Goal: Task Accomplishment & Management: Manage account settings

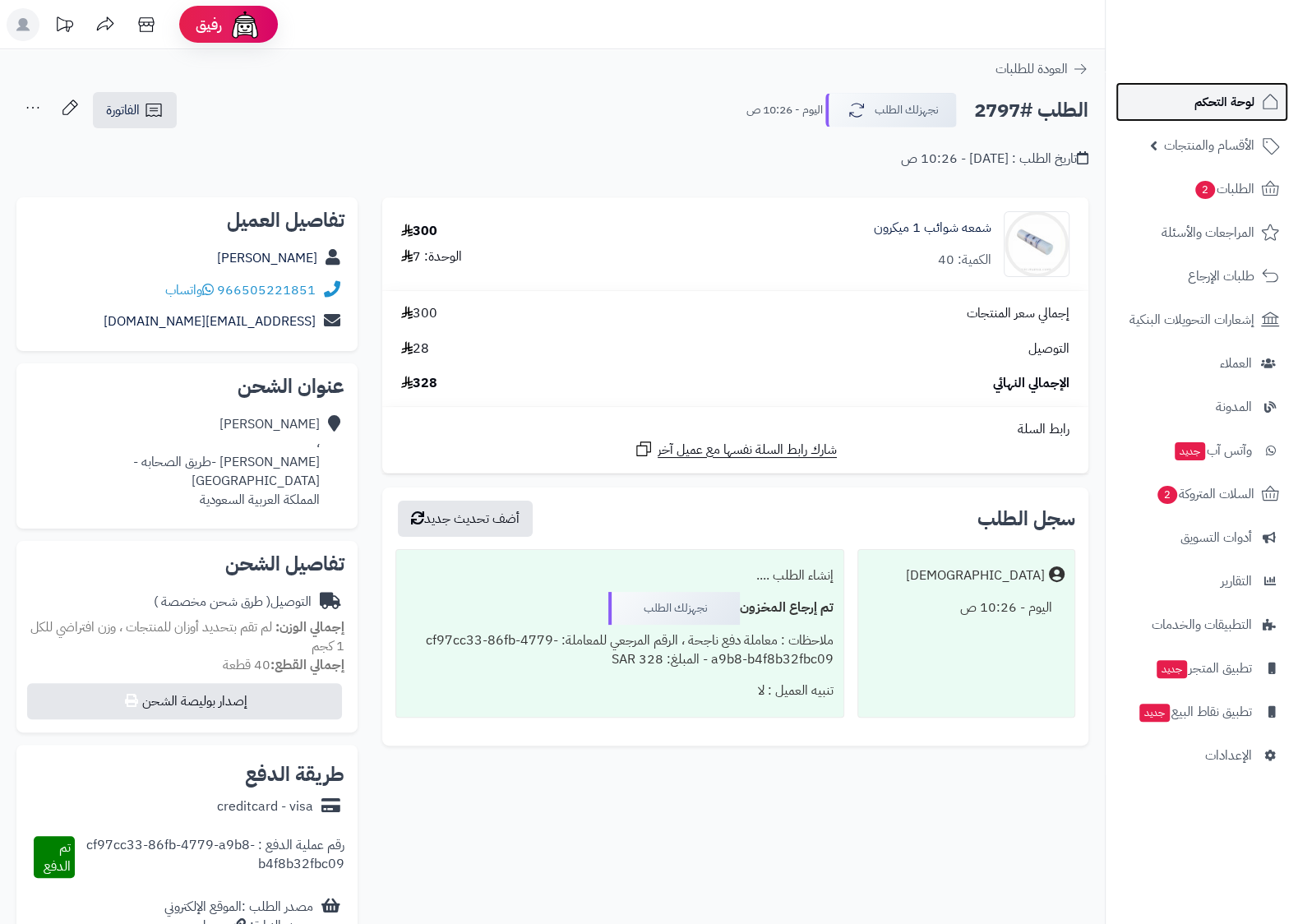
click at [1220, 103] on span "لوحة التحكم" at bounding box center [1225, 101] width 60 height 23
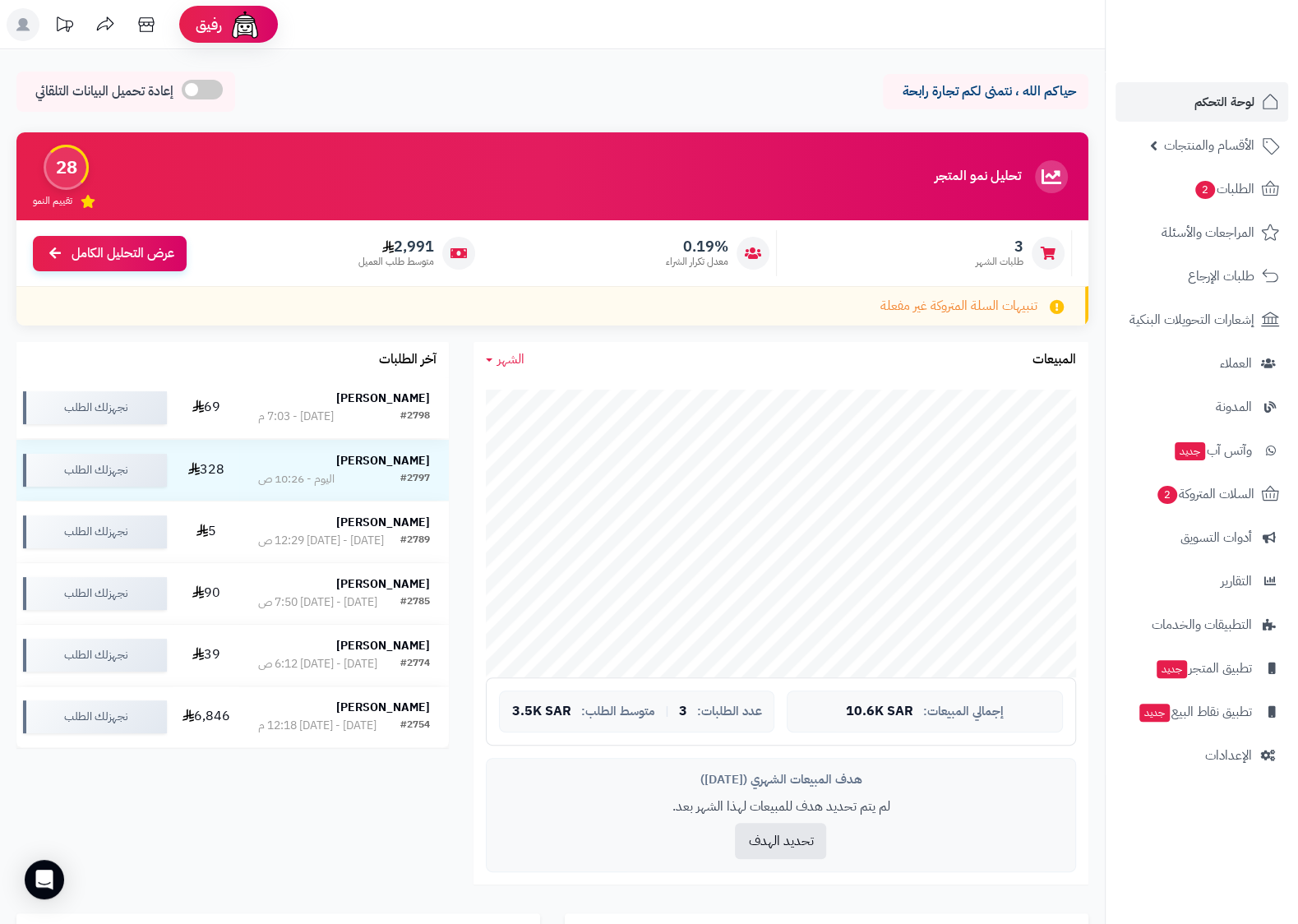
click at [331, 395] on div "[PERSON_NAME]" at bounding box center [344, 399] width 172 height 17
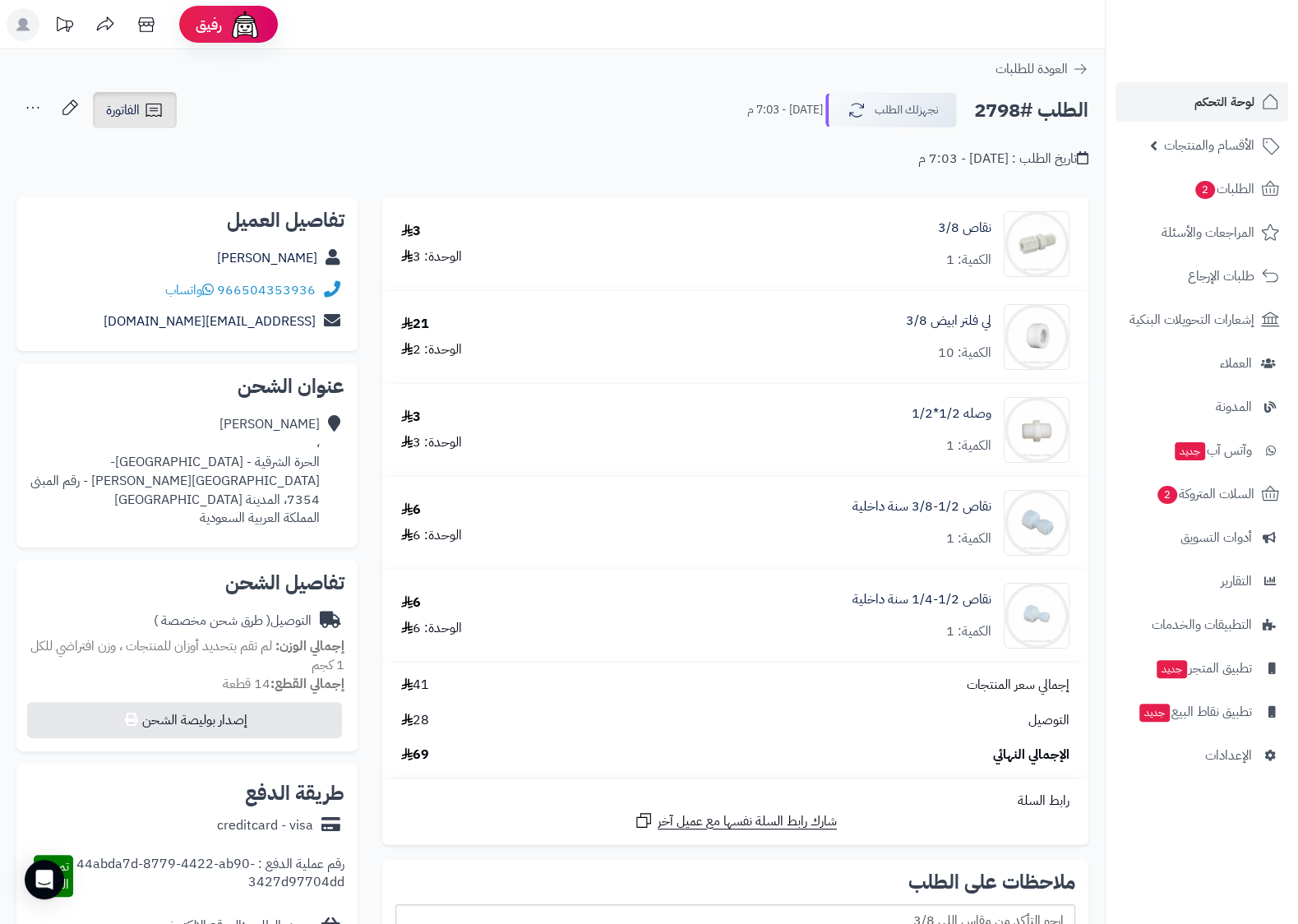
click at [122, 110] on span "الفاتورة" at bounding box center [123, 111] width 34 height 20
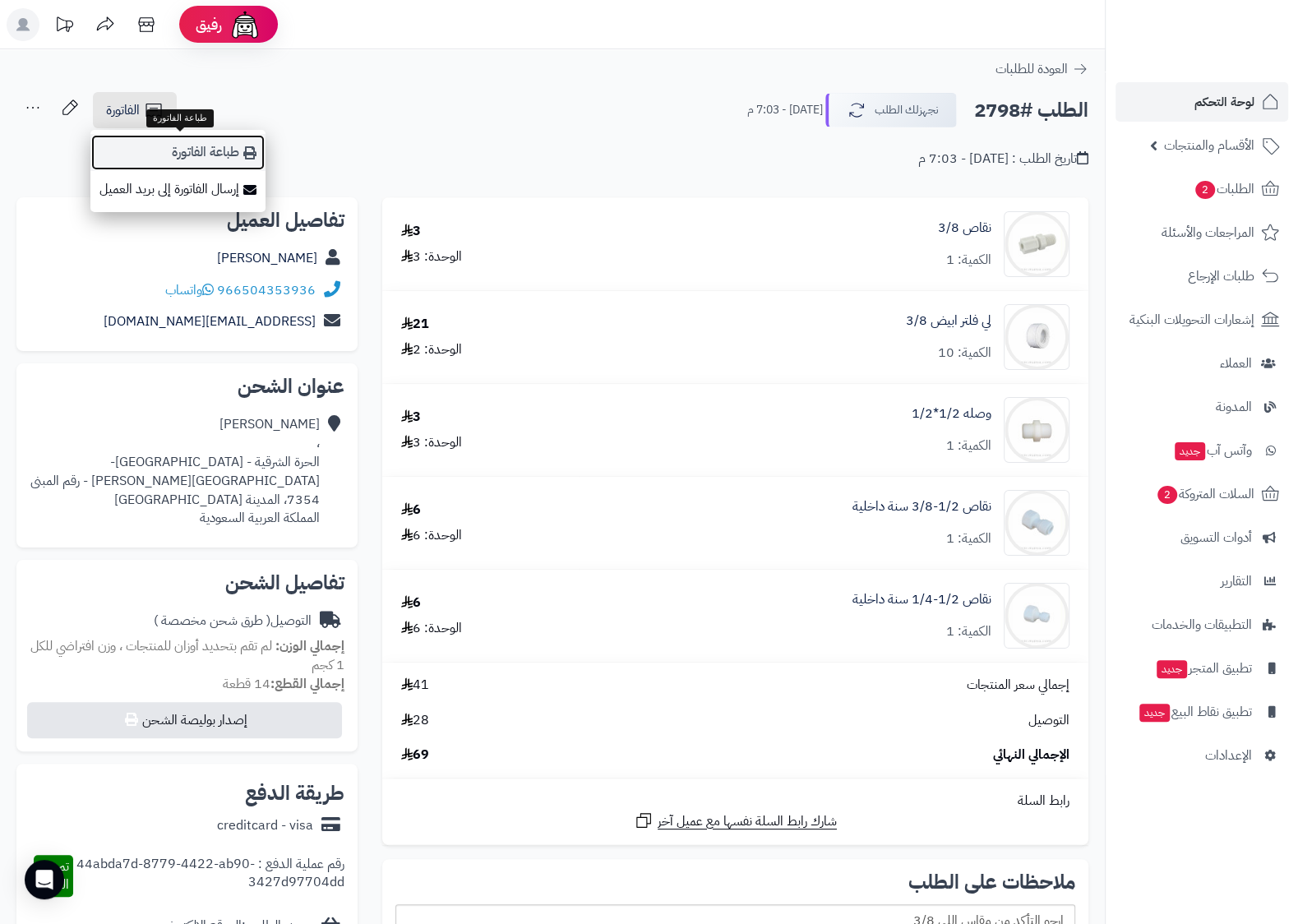
click at [230, 159] on link "طباعة الفاتورة" at bounding box center [178, 152] width 175 height 37
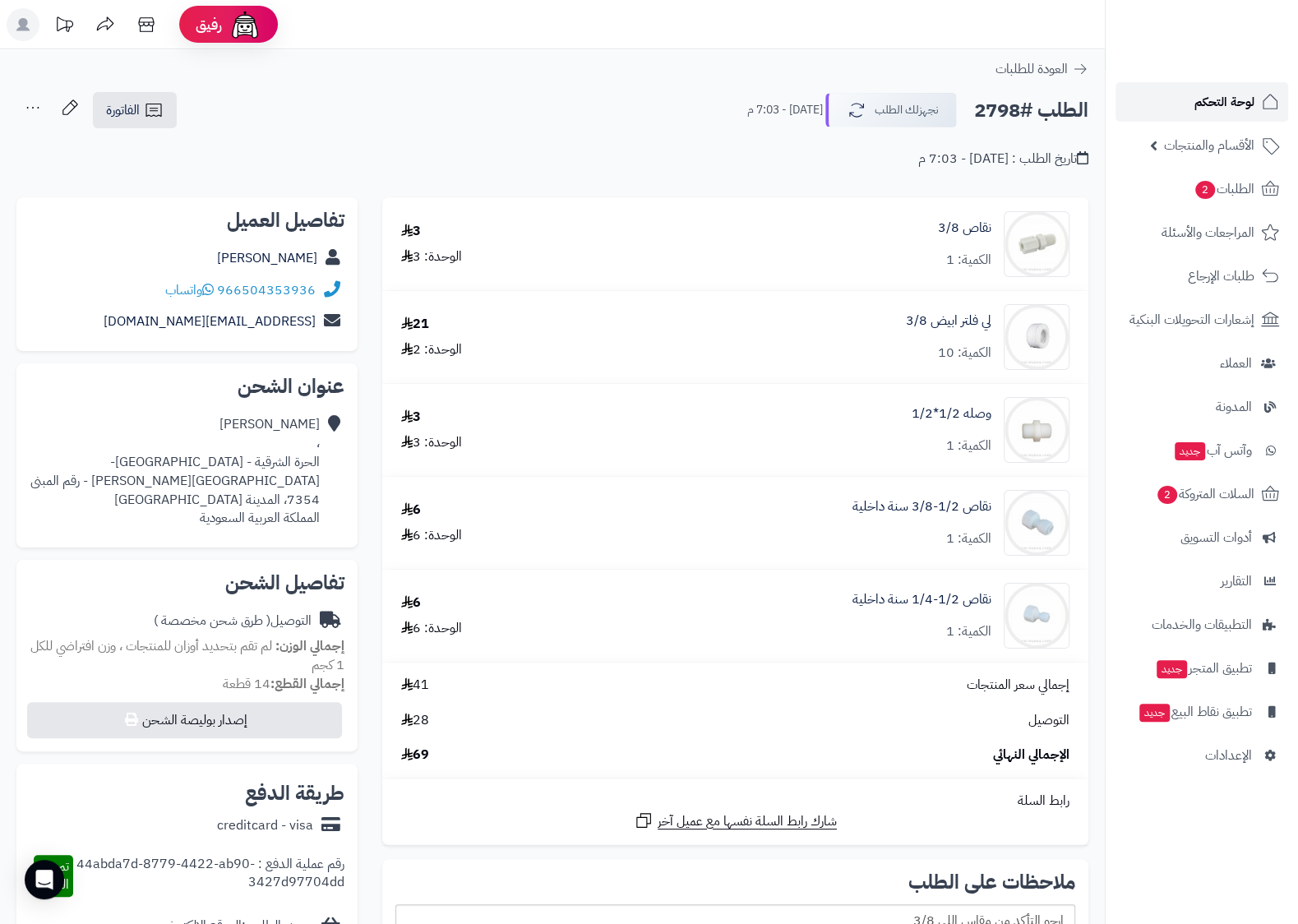
click at [1212, 114] on link "لوحة التحكم" at bounding box center [1202, 101] width 173 height 39
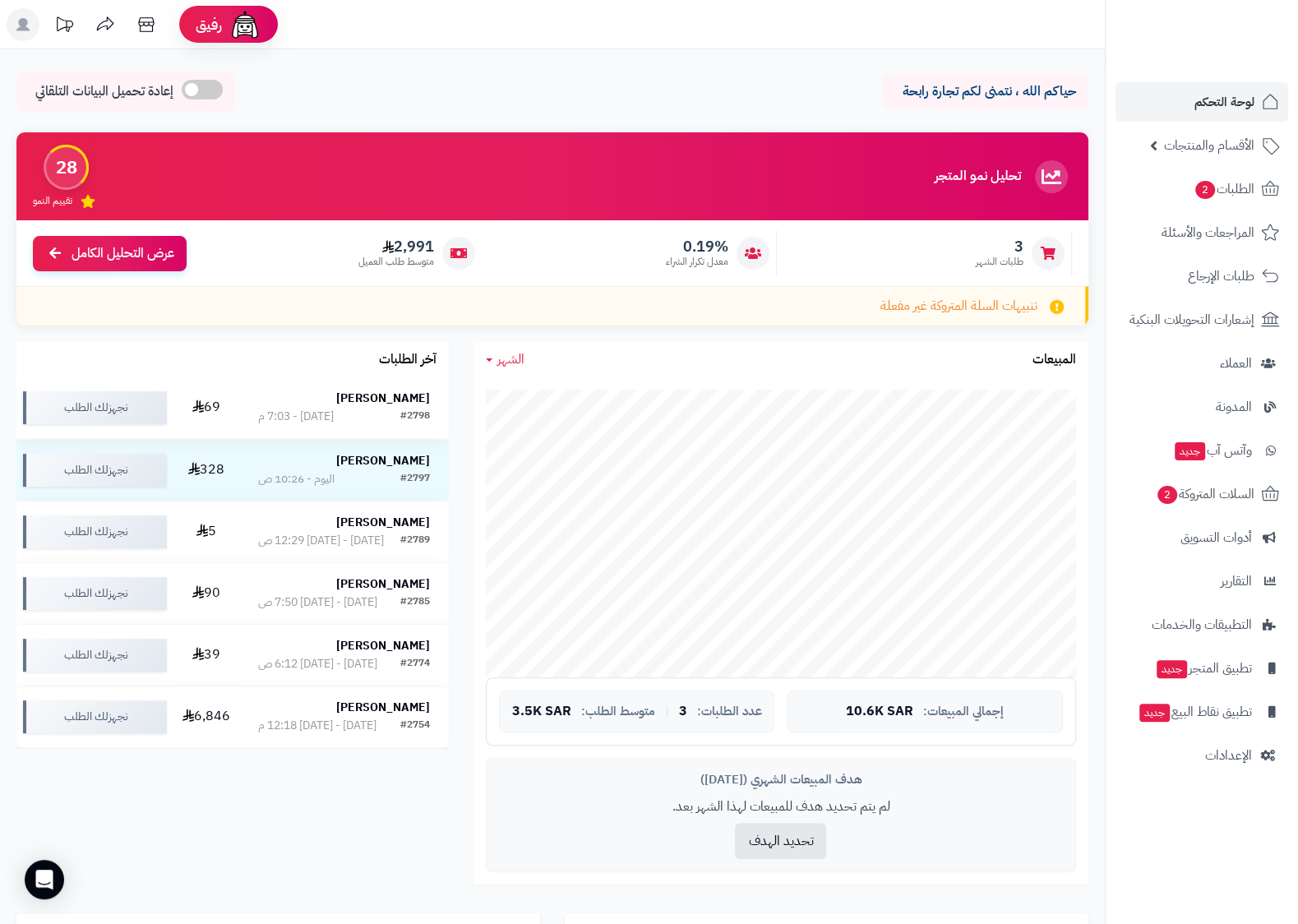
click at [340, 419] on div "#2798 [DATE] - 7:03 م" at bounding box center [344, 417] width 172 height 17
